Goal: Transaction & Acquisition: Purchase product/service

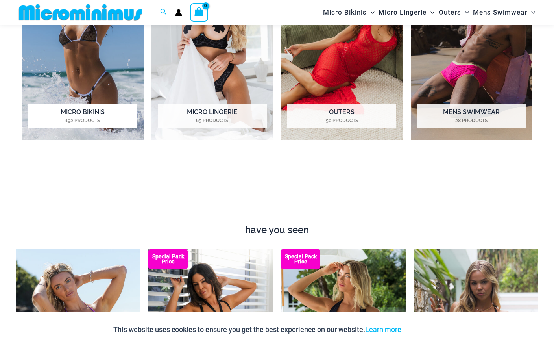
scroll to position [387, 0]
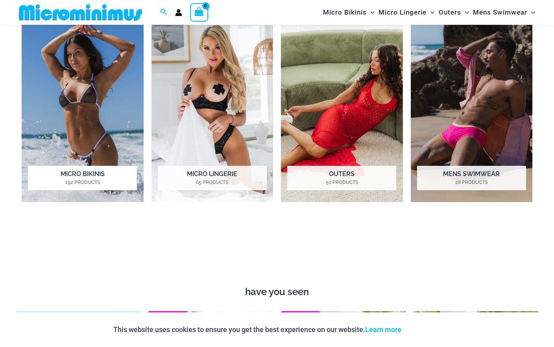
click at [74, 126] on img "Visit product category Micro Bikinis" at bounding box center [83, 107] width 122 height 188
